Goal: Obtain resource: Obtain resource

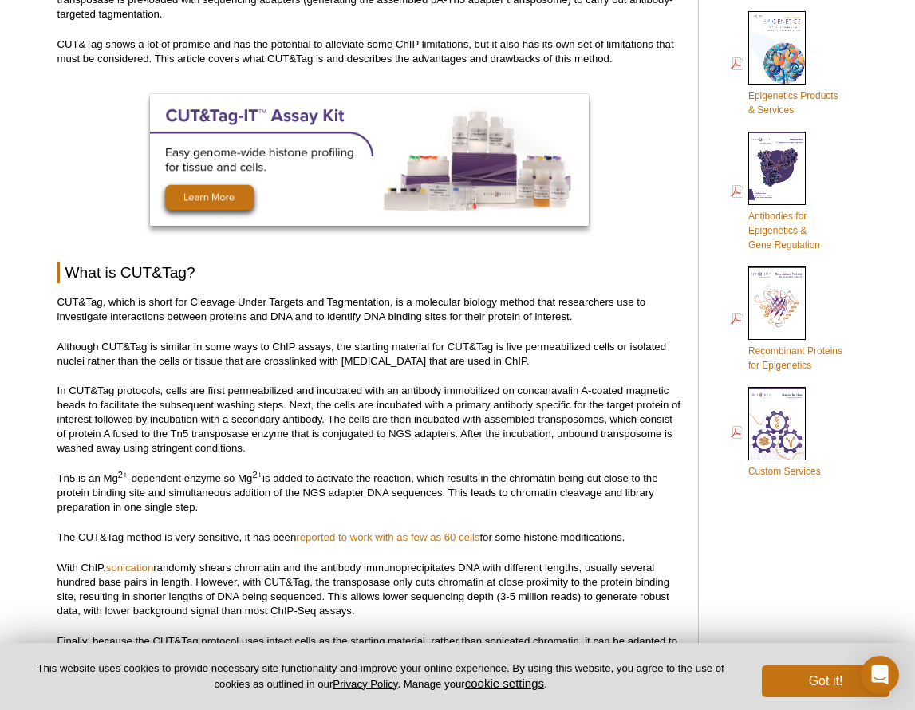
scroll to position [772, 0]
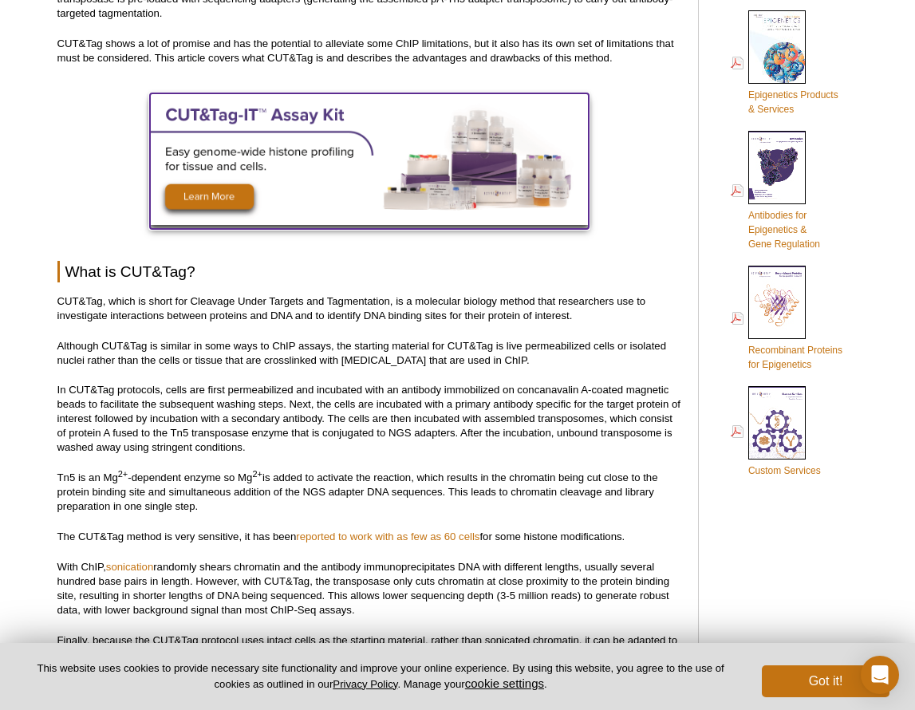
click at [228, 199] on img at bounding box center [369, 159] width 439 height 132
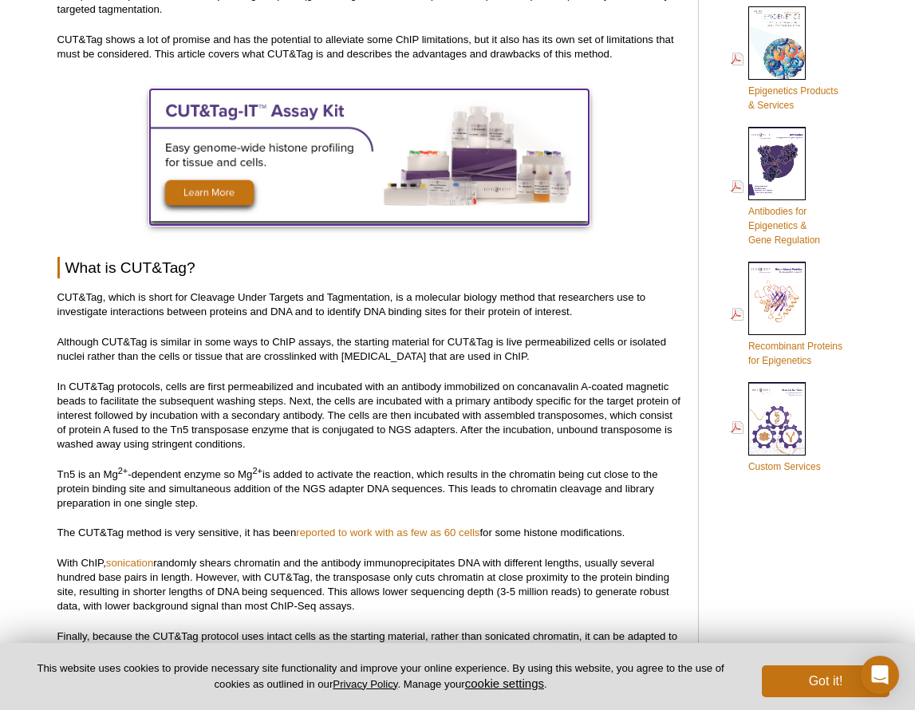
scroll to position [748, 0]
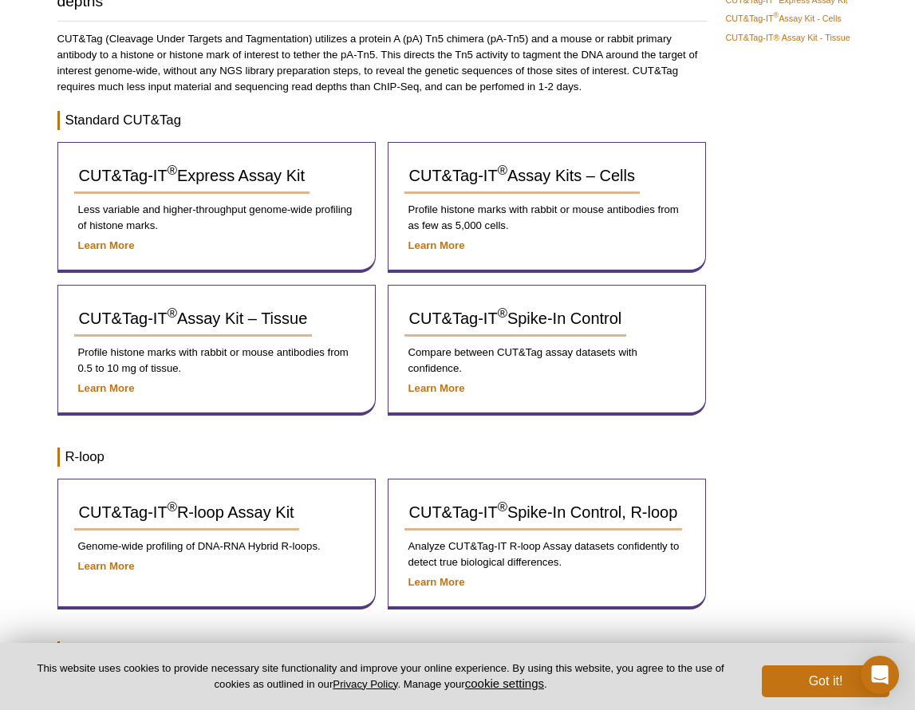
scroll to position [195, 0]
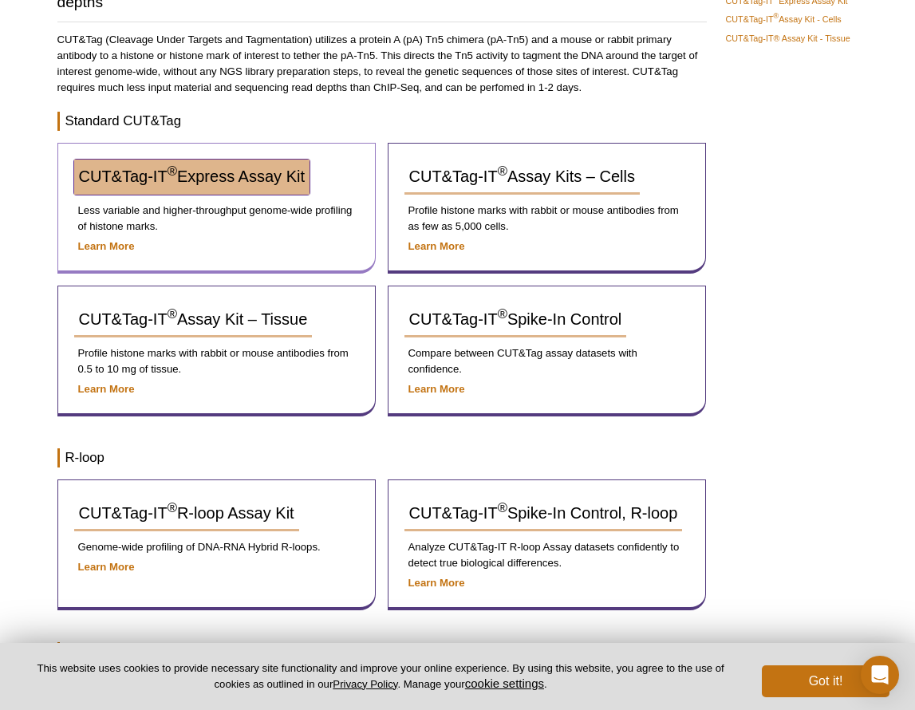
click at [251, 183] on span "CUT&Tag-IT ® Express Assay Kit" at bounding box center [192, 176] width 226 height 18
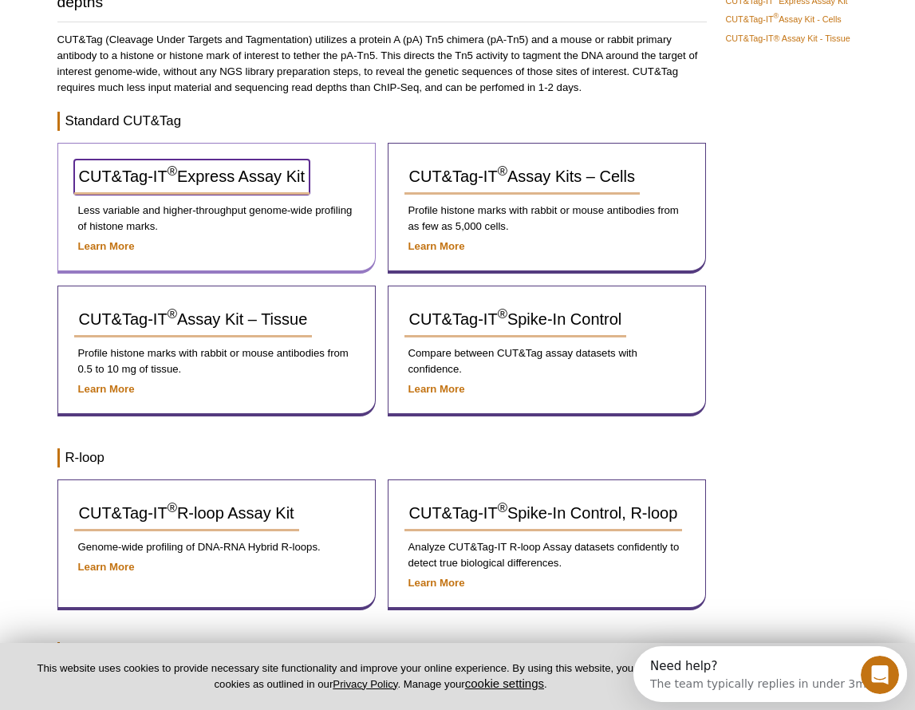
scroll to position [0, 0]
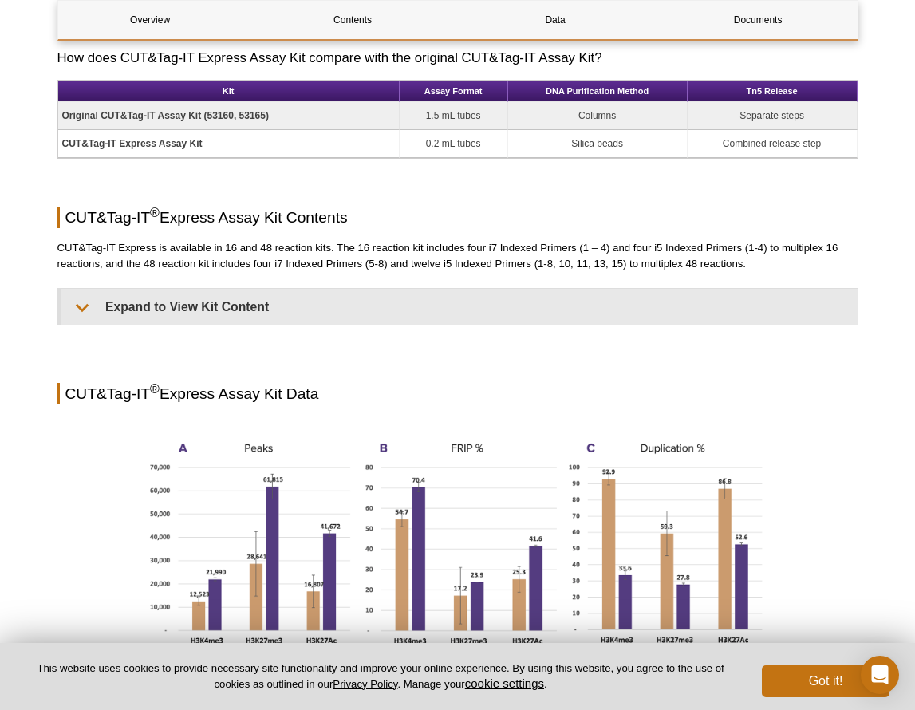
scroll to position [1020, 0]
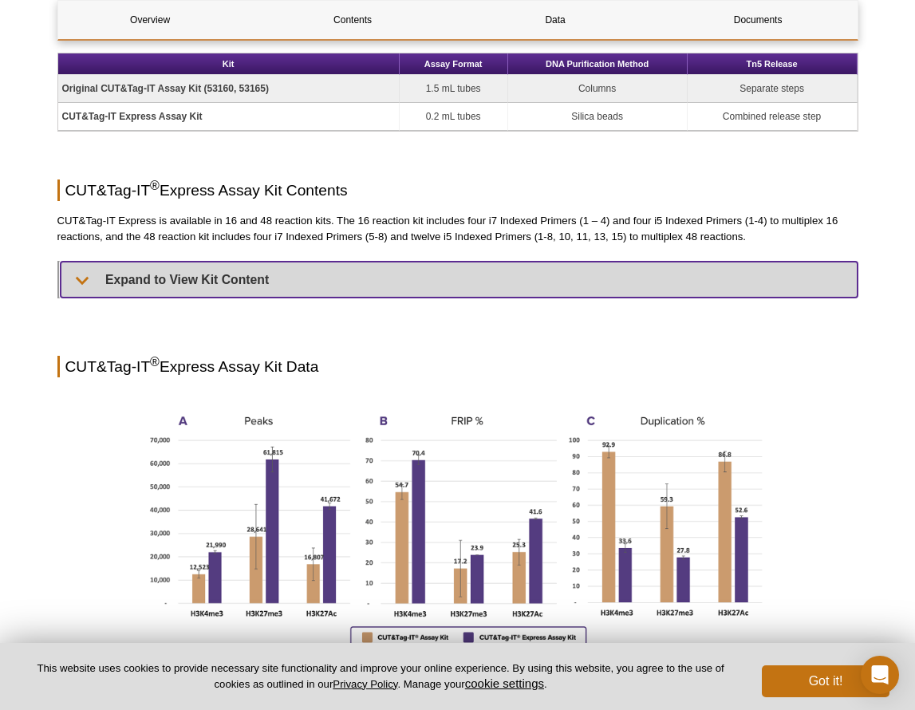
click at [250, 296] on summary "Expand to View Kit Content" at bounding box center [459, 280] width 797 height 36
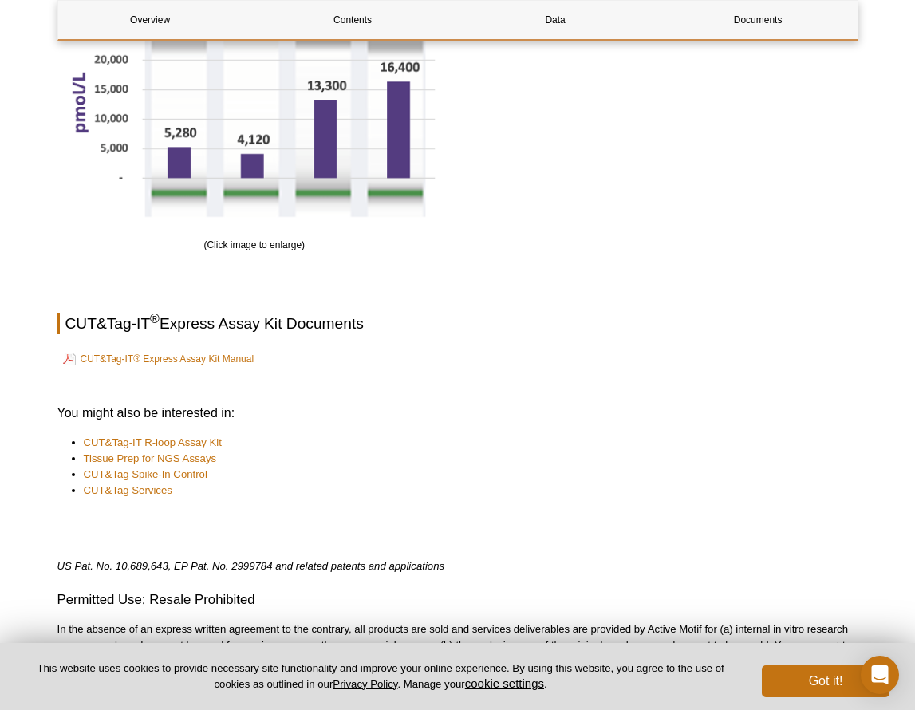
scroll to position [3570, 0]
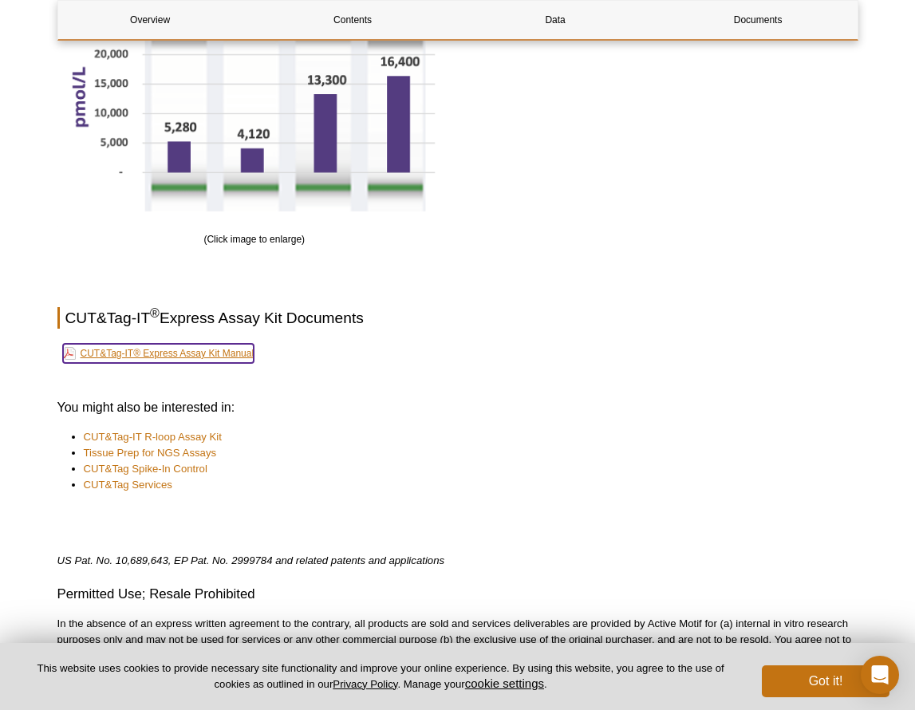
click at [205, 353] on link "CUT&Tag-IT® Express Assay Kit Manual" at bounding box center [158, 353] width 191 height 19
